Goal: Register for event/course

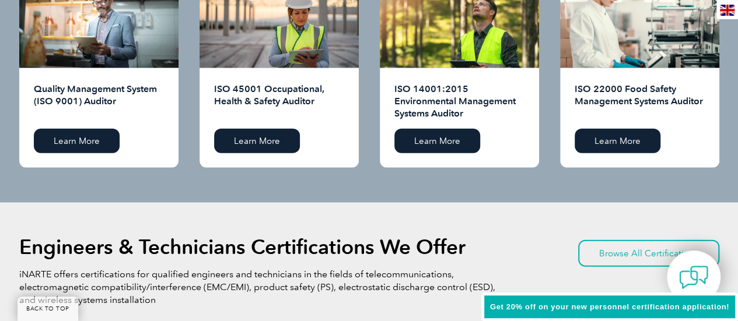
scroll to position [1400, 0]
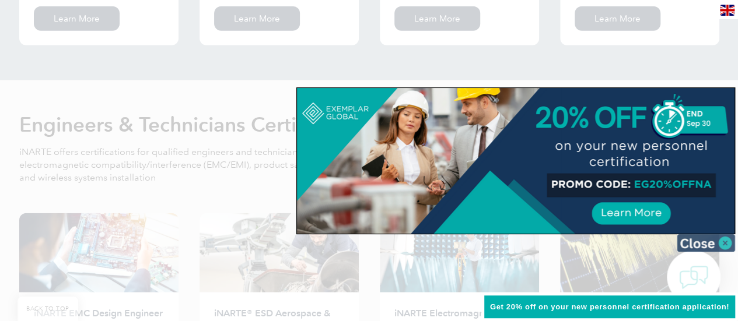
click at [710, 237] on img at bounding box center [705, 242] width 58 height 17
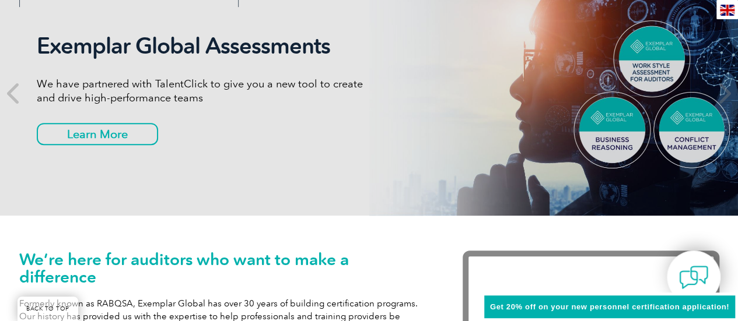
scroll to position [0, 0]
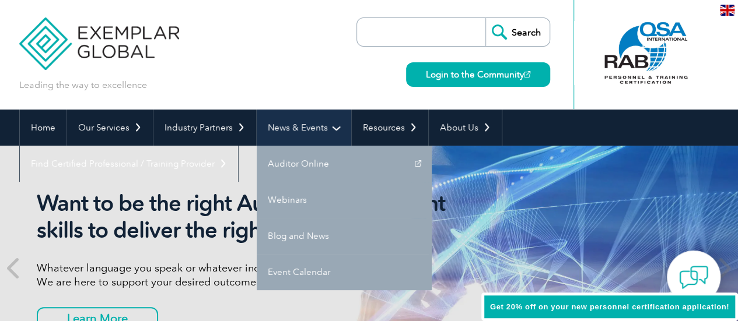
click at [301, 124] on link "News & Events" at bounding box center [304, 128] width 94 height 36
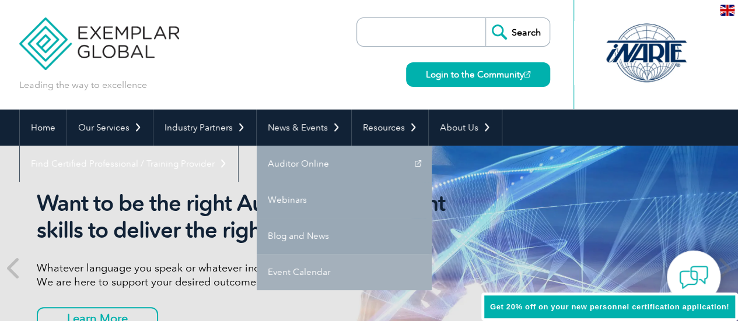
click at [312, 269] on link "Event Calendar" at bounding box center [344, 272] width 175 height 36
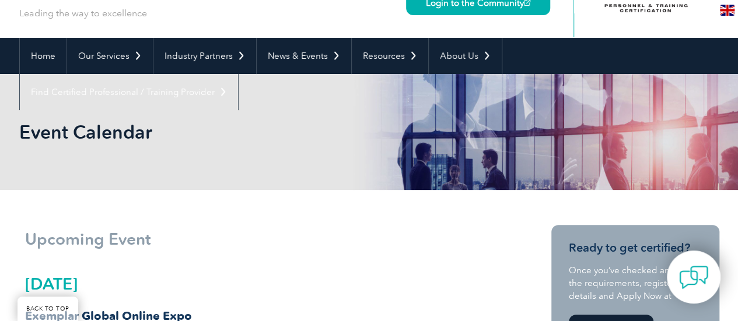
scroll to position [292, 0]
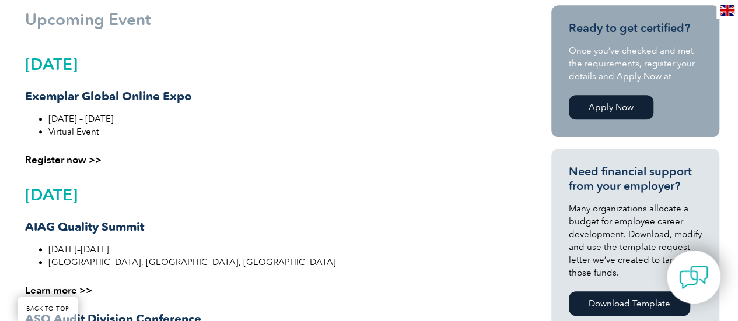
click at [75, 153] on div "September 2025 Exemplar Global Online Expo September 29 – October 12, 2025 Virt…" at bounding box center [263, 110] width 477 height 111
click at [80, 158] on link "Register now >>" at bounding box center [63, 160] width 76 height 12
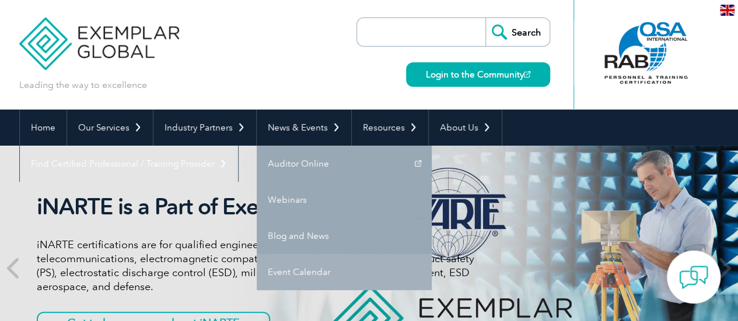
click at [315, 269] on link "Event Calendar" at bounding box center [344, 272] width 175 height 36
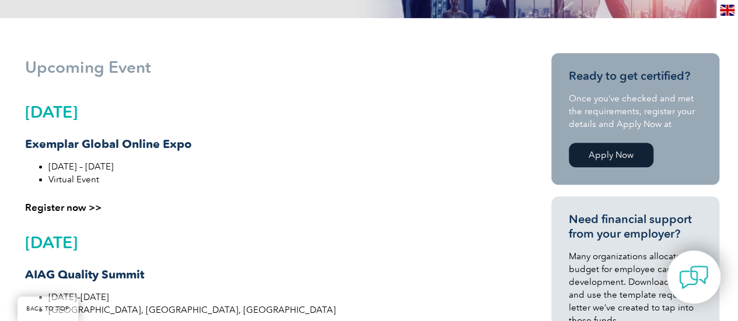
scroll to position [350, 0]
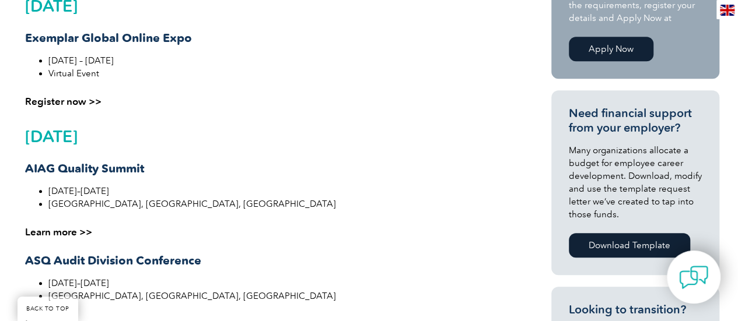
click at [62, 233] on link "Learn more >>" at bounding box center [58, 232] width 67 height 12
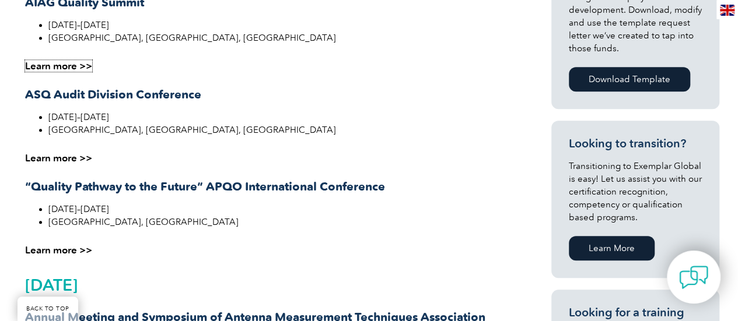
scroll to position [525, 0]
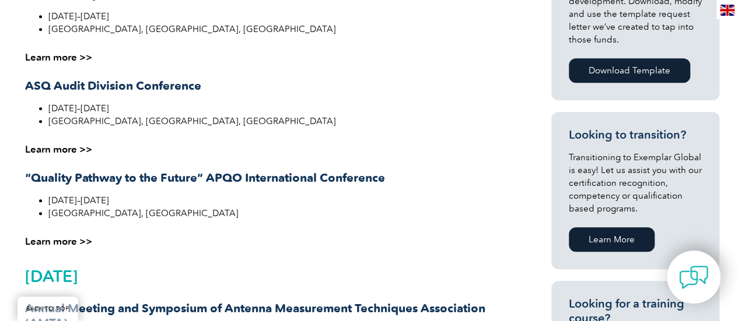
click at [51, 148] on link "Learn more >>" at bounding box center [58, 149] width 67 height 12
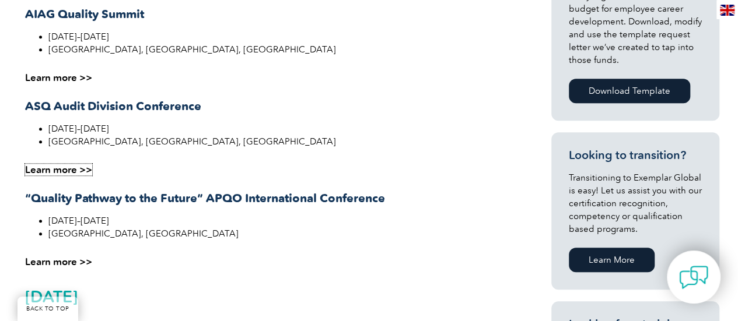
scroll to position [233, 0]
